Goal: Information Seeking & Learning: Learn about a topic

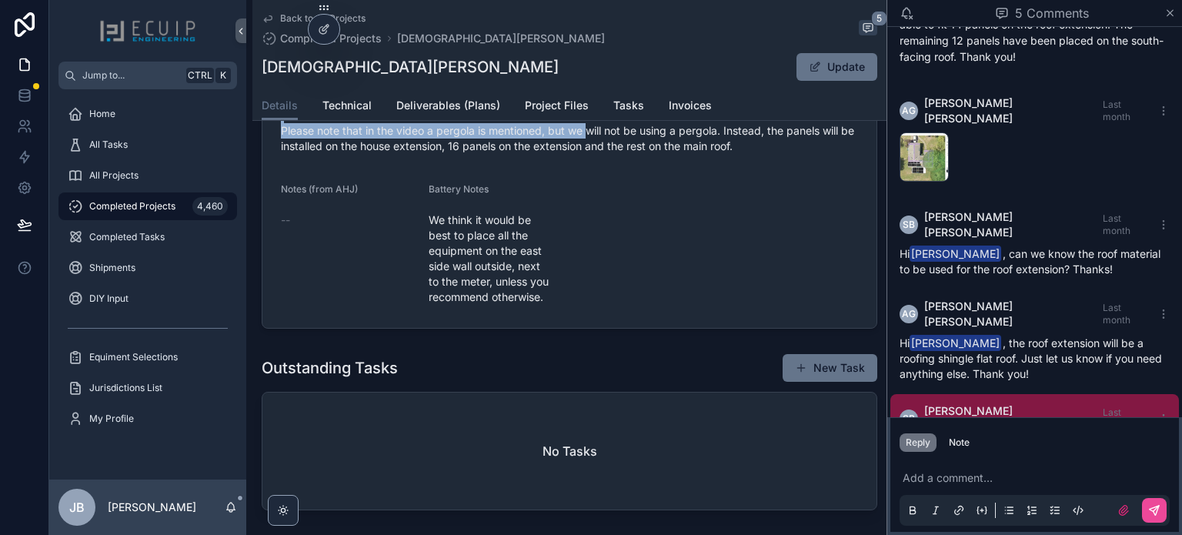
scroll to position [923, 0]
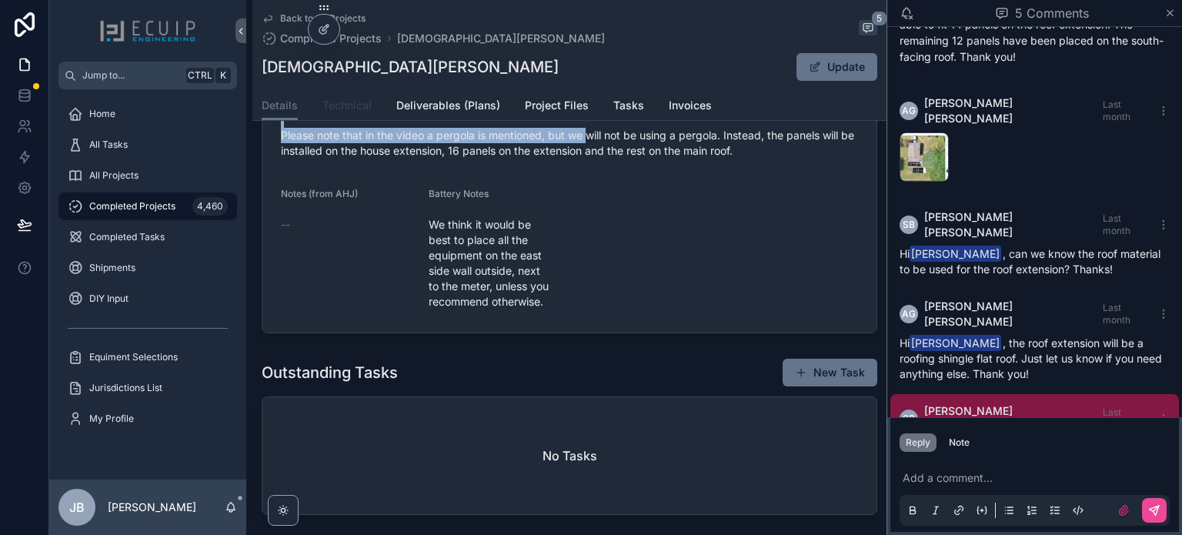
click at [342, 109] on span "Technical" at bounding box center [346, 105] width 49 height 15
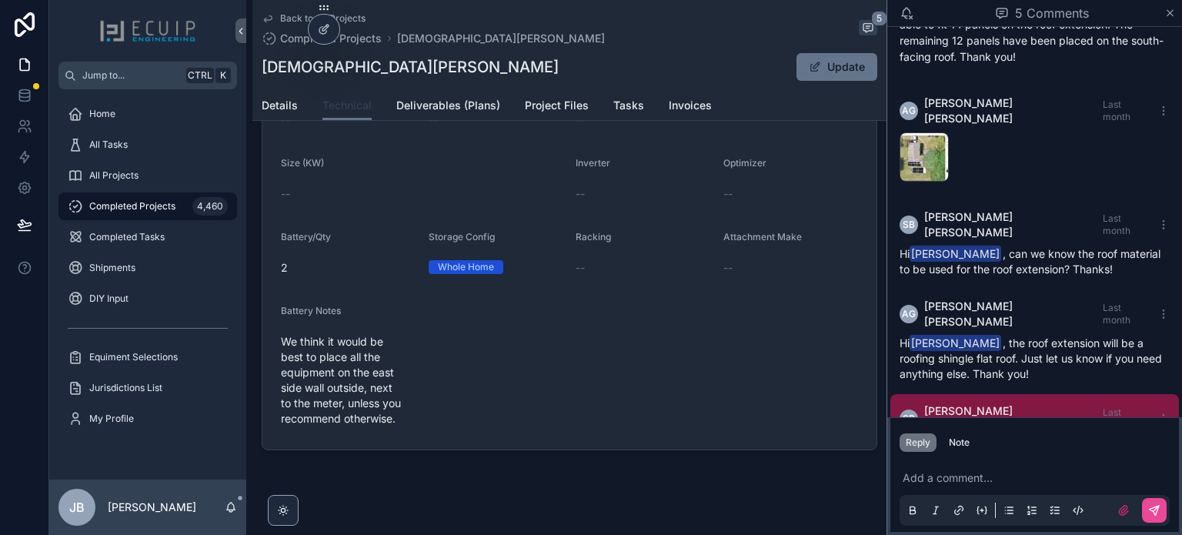
scroll to position [437, 0]
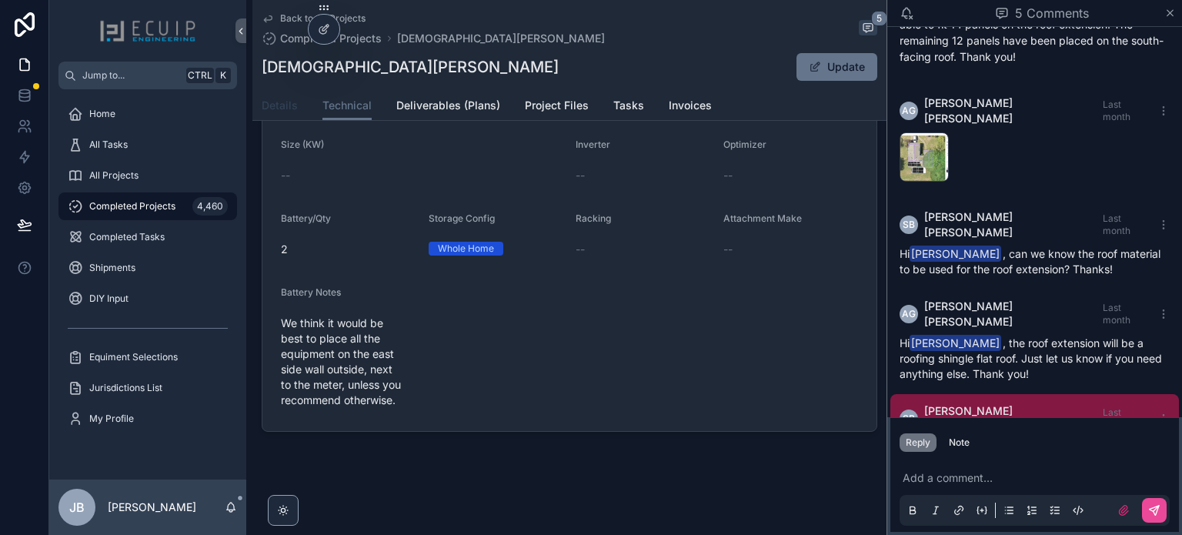
click at [275, 108] on span "Details" at bounding box center [280, 105] width 36 height 15
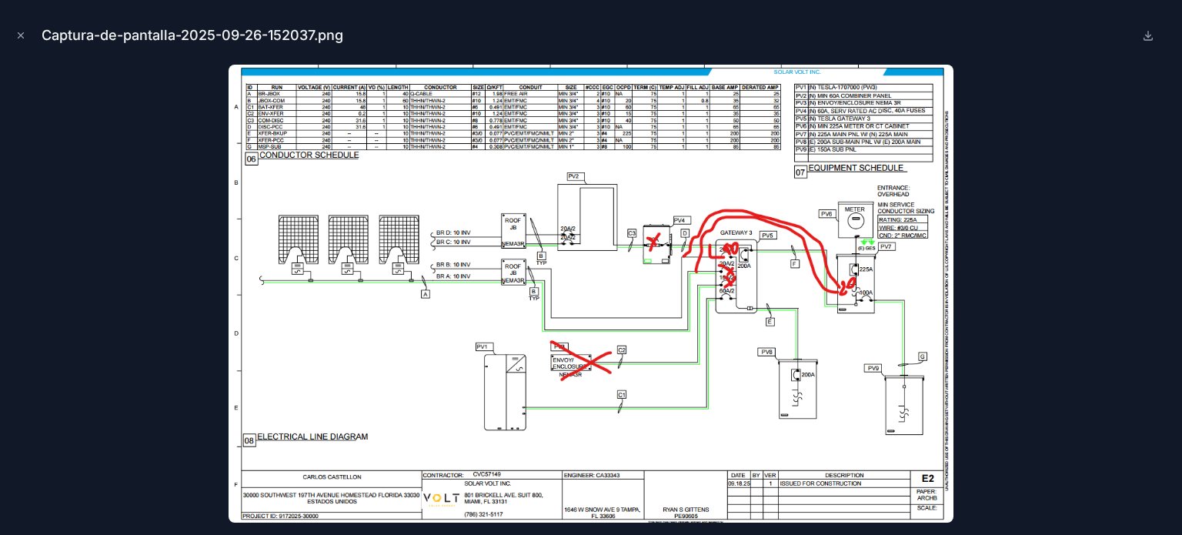
scroll to position [809, 0]
click at [174, 331] on div at bounding box center [590, 294] width 1157 height 458
click at [19, 36] on icon "Close modal" at bounding box center [20, 35] width 11 height 11
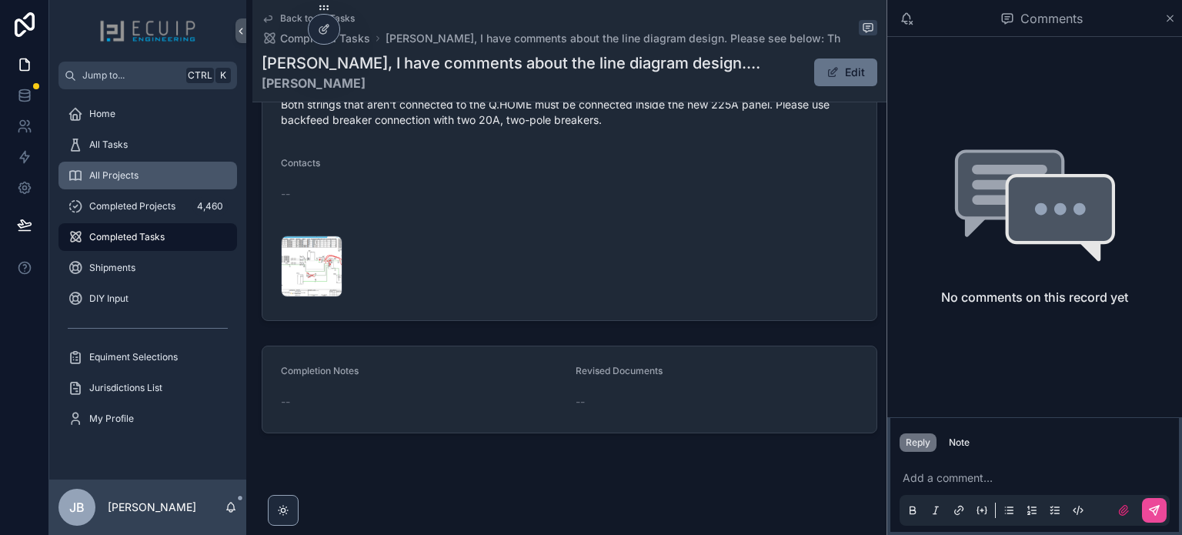
click at [123, 180] on span "All Projects" at bounding box center [113, 175] width 49 height 12
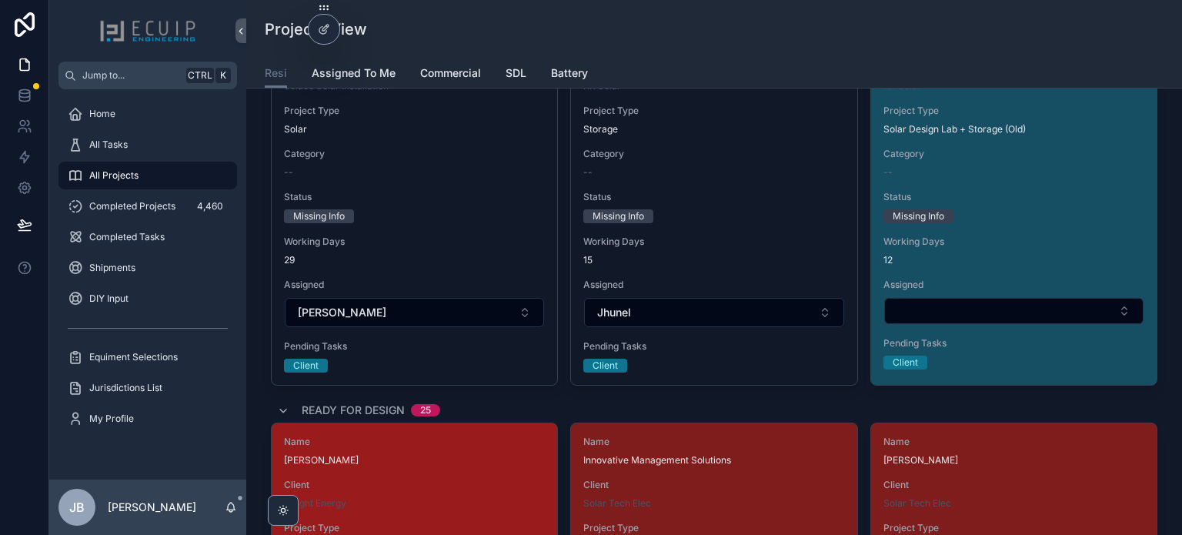
scroll to position [2000, 0]
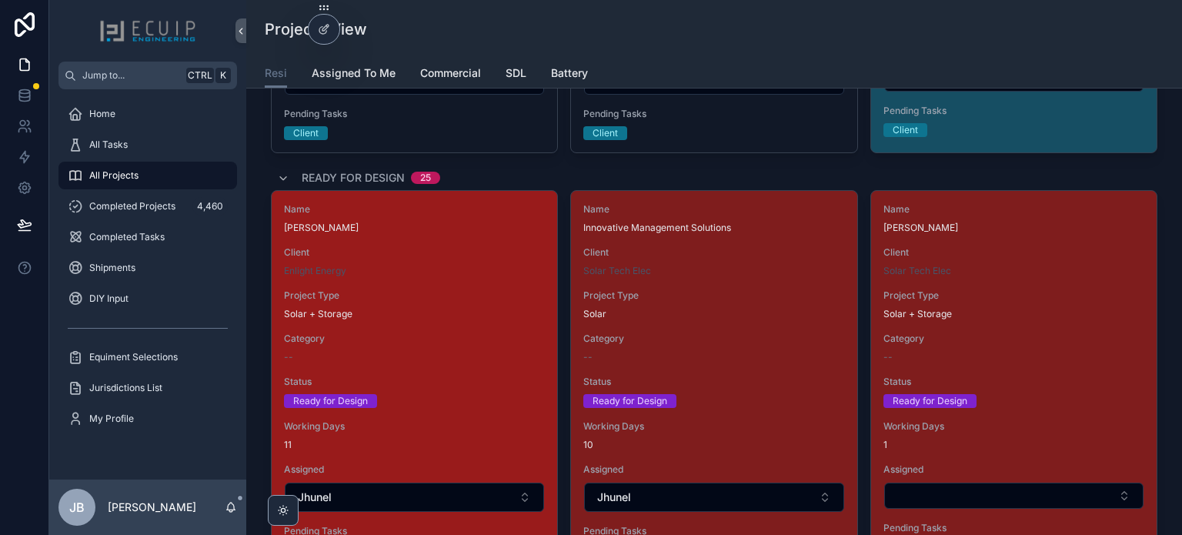
click at [495, 277] on div "Name Jean Deshommes Client Enlight Energy Project Type Solar + Storage Category…" at bounding box center [414, 373] width 285 height 365
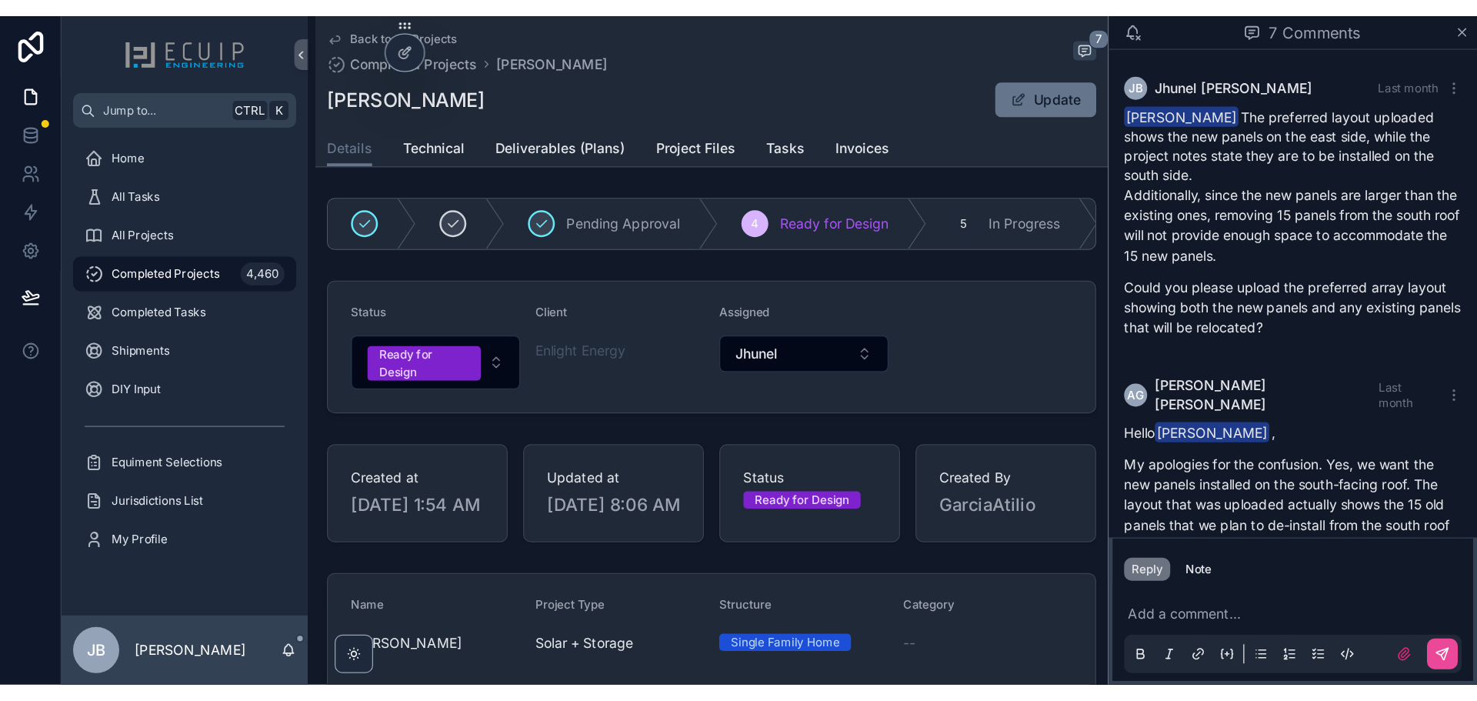
scroll to position [1177, 0]
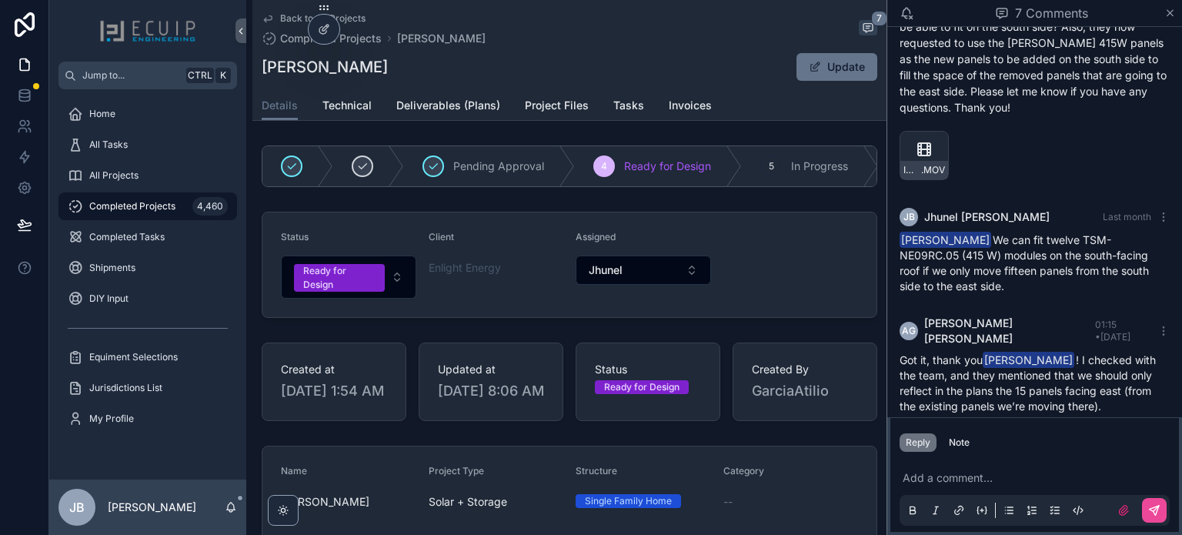
drag, startPoint x: 375, startPoint y: 70, endPoint x: 262, endPoint y: 68, distance: 113.9
click at [262, 68] on div "Jean Deshommes Update" at bounding box center [569, 66] width 615 height 29
copy h1 "[PERSON_NAME]"
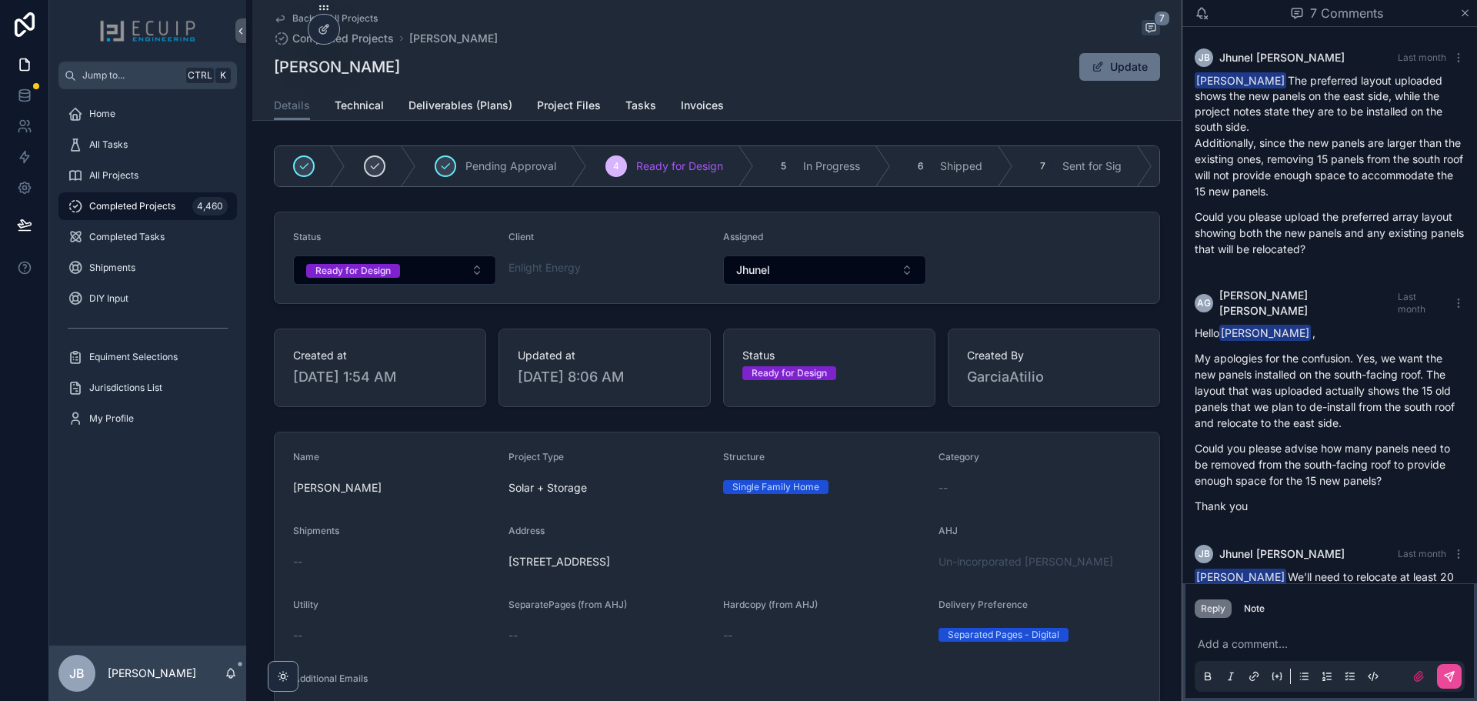
scroll to position [1012, 0]
